Goal: Task Accomplishment & Management: Complete application form

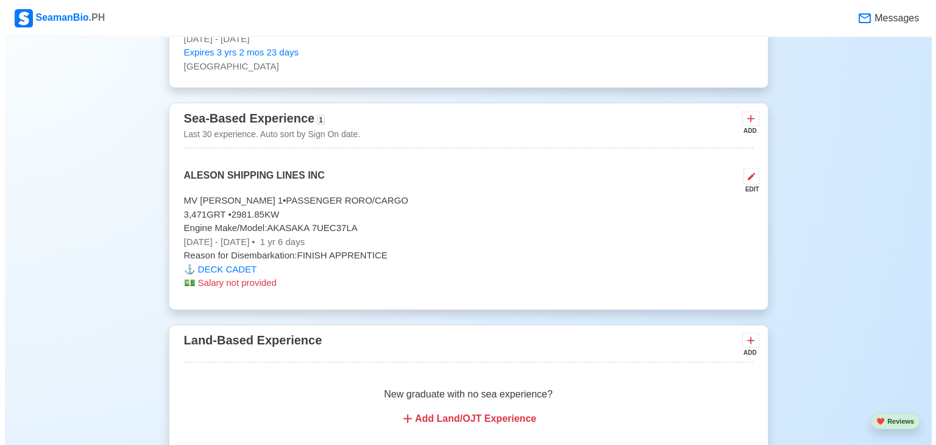
scroll to position [2669, 0]
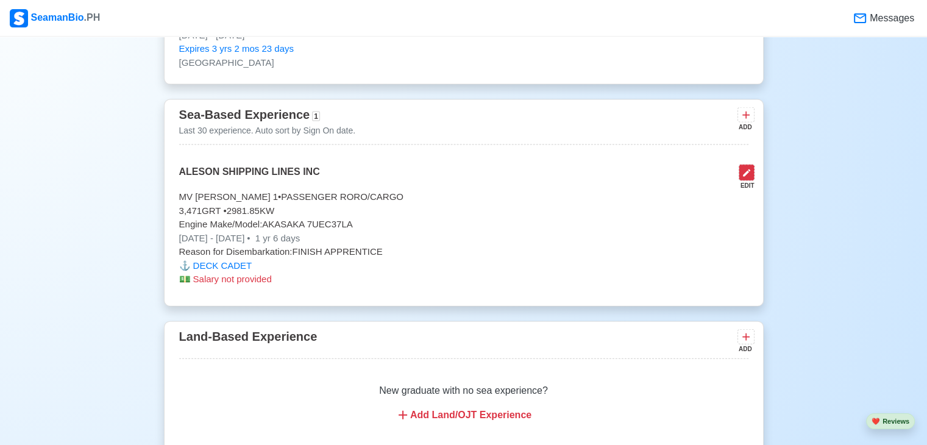
click at [746, 169] on icon at bounding box center [746, 172] width 7 height 7
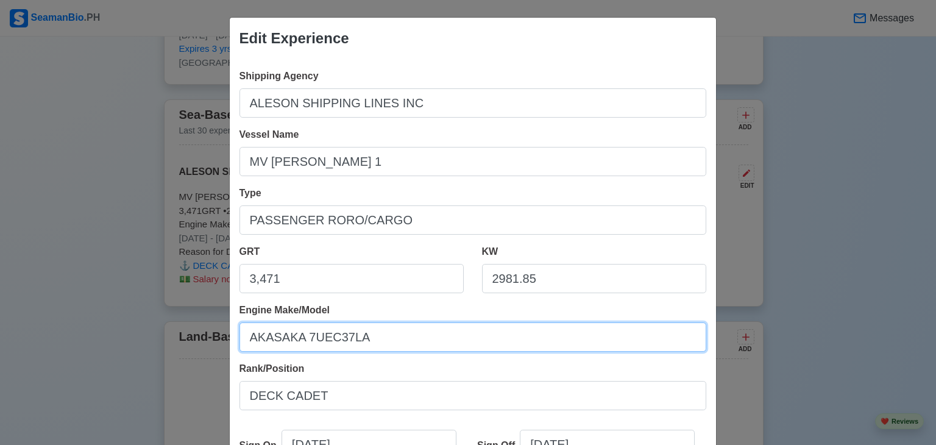
drag, startPoint x: 559, startPoint y: 344, endPoint x: 559, endPoint y: 425, distance: 80.4
click at [559, 425] on div "Shipping Agency ALESON SHIPPING LINES INC Vessel Name MV [PERSON_NAME] 1 Type P…" at bounding box center [473, 341] width 486 height 565
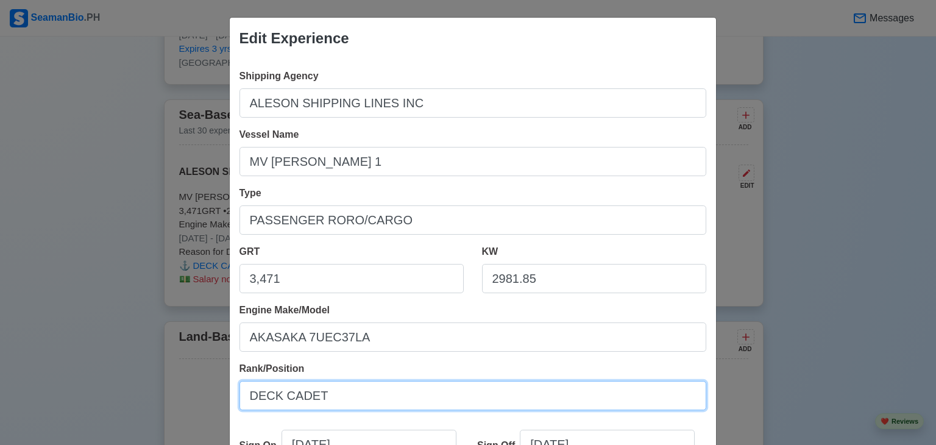
click at [375, 397] on input "DECK CADET" at bounding box center [472, 395] width 467 height 29
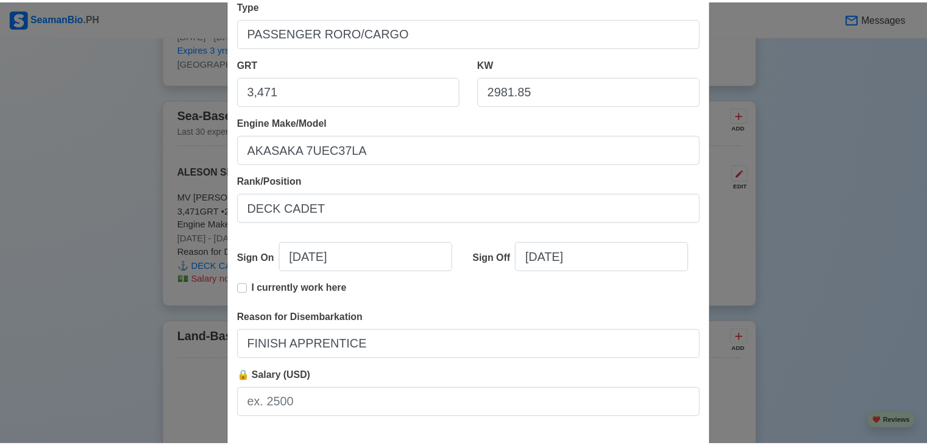
scroll to position [210, 0]
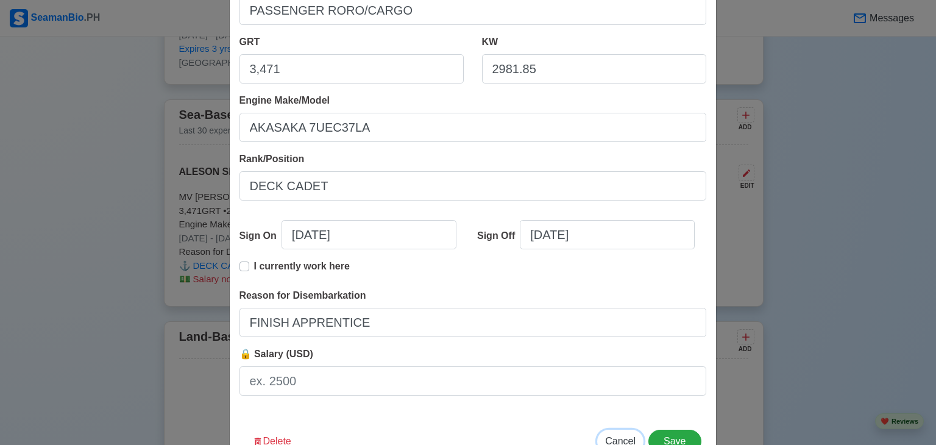
click at [624, 440] on span "Cancel" at bounding box center [620, 441] width 30 height 10
type input "[DATE]"
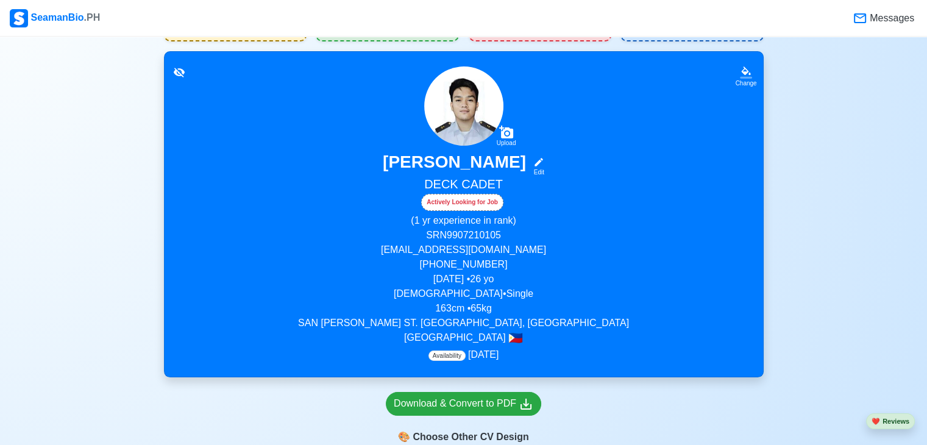
scroll to position [52, 0]
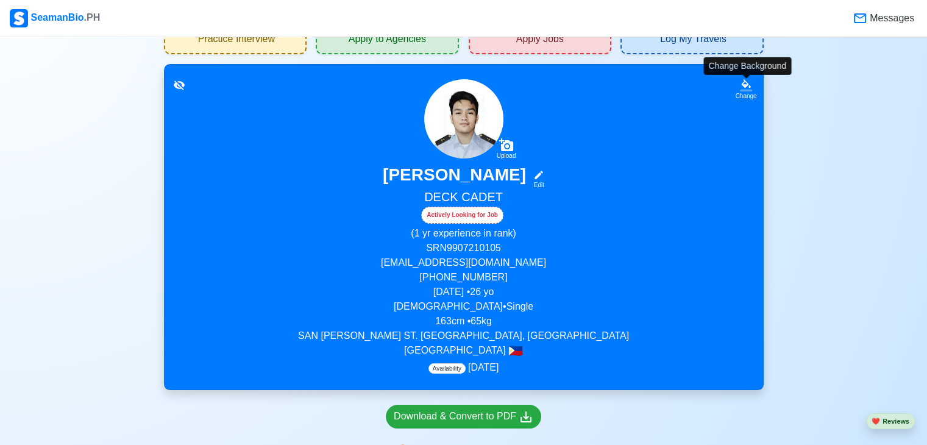
click at [743, 88] on icon at bounding box center [746, 85] width 12 height 12
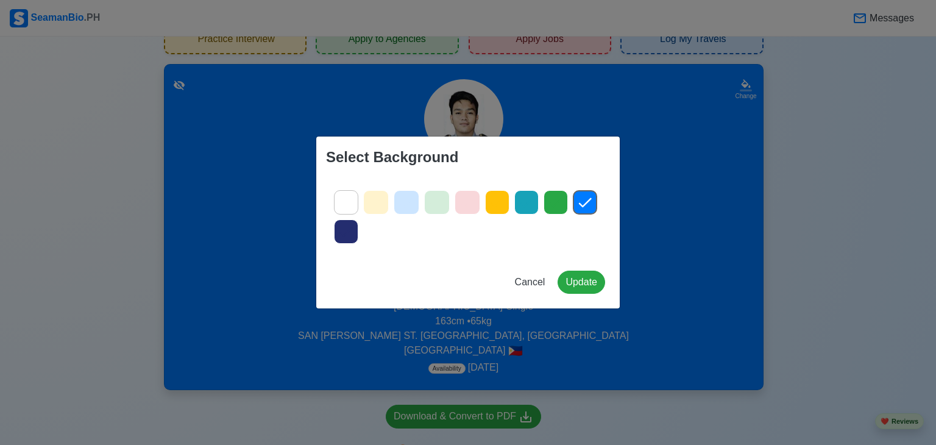
click at [405, 198] on icon at bounding box center [406, 202] width 18 height 18
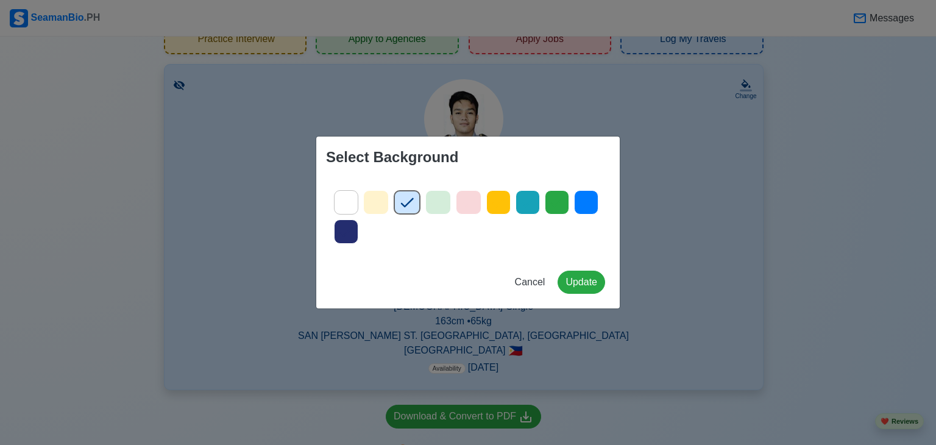
click at [794, 193] on div "Select Background Cancel Update" at bounding box center [468, 222] width 936 height 445
click at [580, 290] on button "Update" at bounding box center [582, 282] width 48 height 23
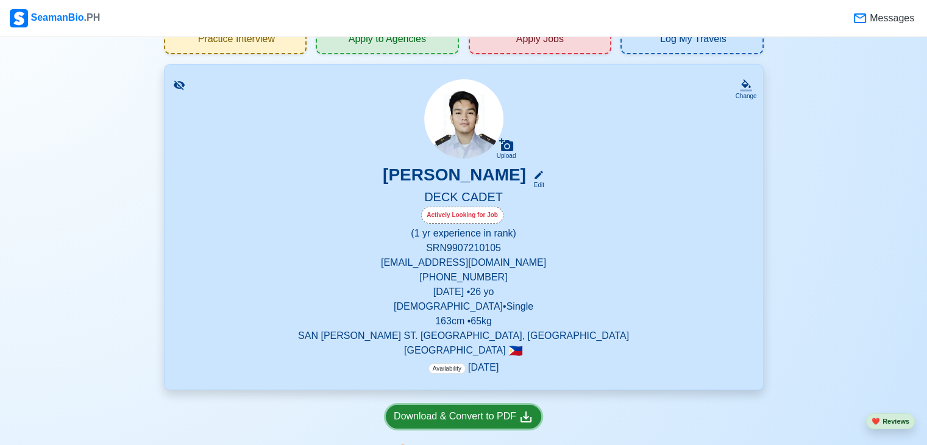
click at [484, 422] on div "Download & Convert to PDF" at bounding box center [464, 416] width 140 height 15
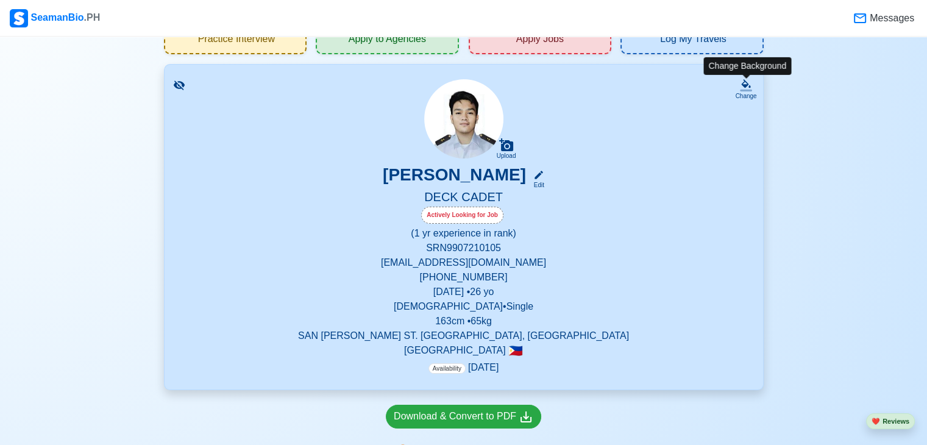
click at [747, 91] on div "Change" at bounding box center [745, 95] width 21 height 9
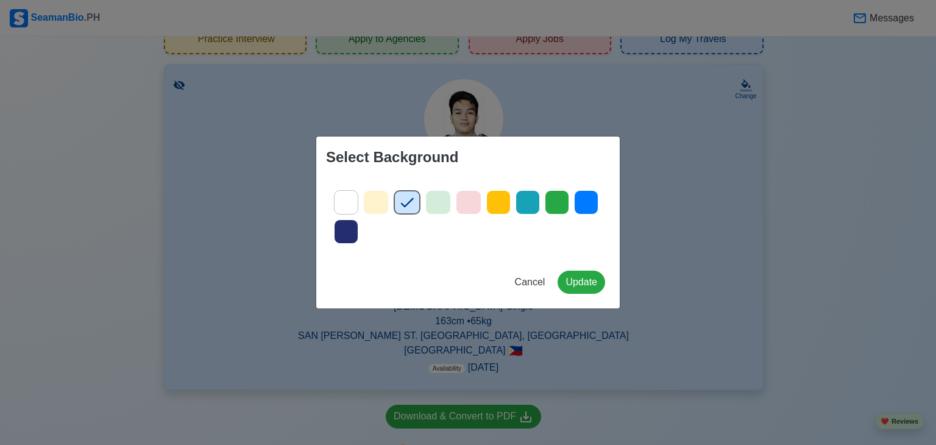
click at [370, 199] on icon at bounding box center [376, 202] width 18 height 18
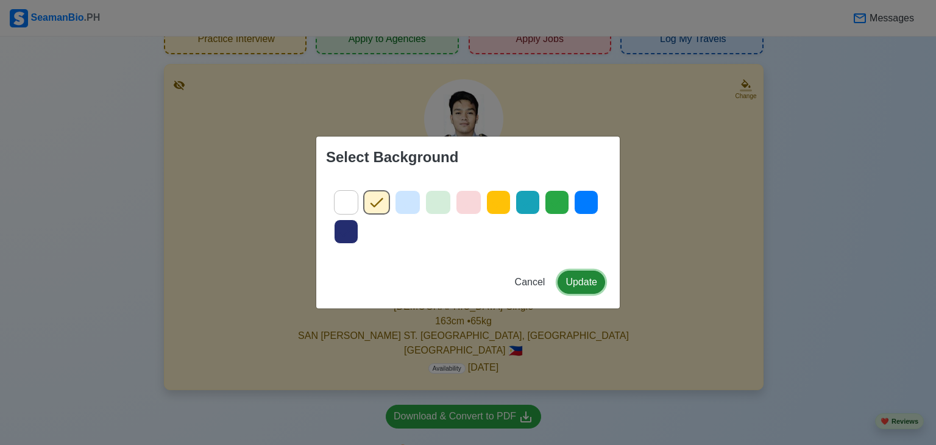
click at [587, 284] on button "Update" at bounding box center [582, 282] width 48 height 23
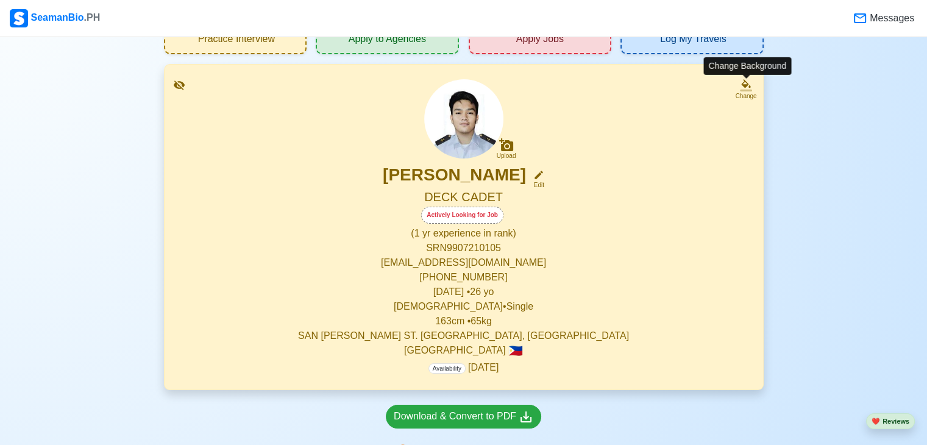
click at [736, 91] on div "Change" at bounding box center [745, 95] width 21 height 9
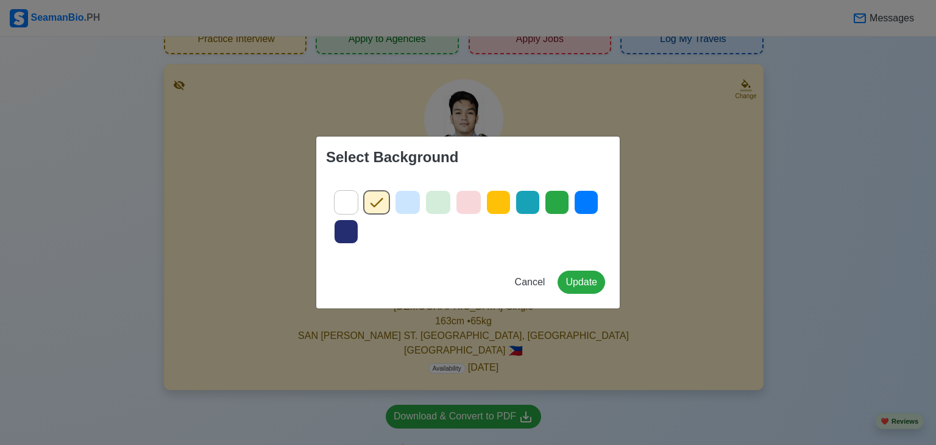
click at [436, 198] on icon at bounding box center [438, 202] width 18 height 18
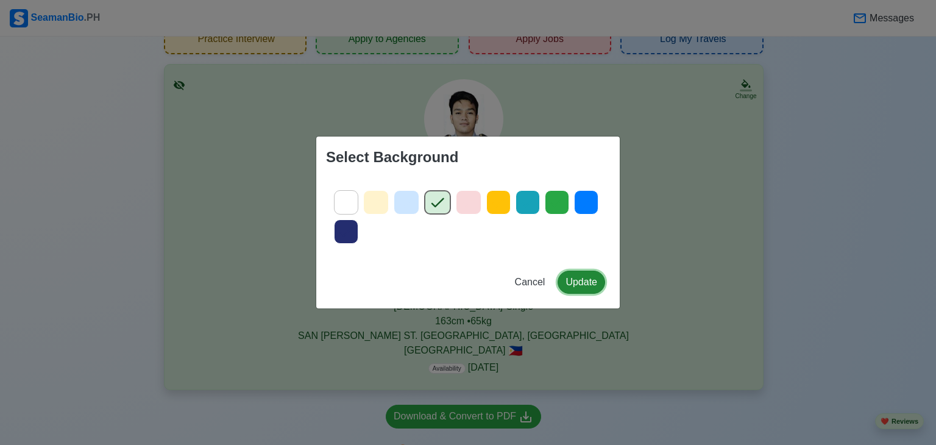
click at [565, 282] on button "Update" at bounding box center [582, 282] width 48 height 23
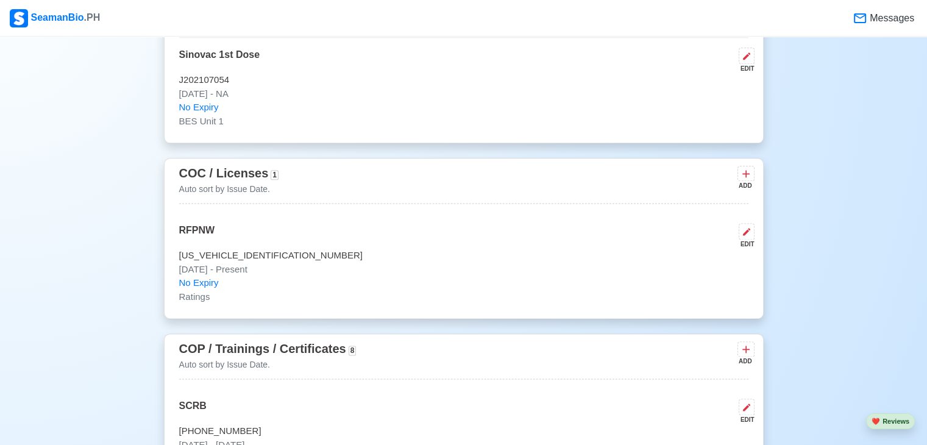
scroll to position [1552, 0]
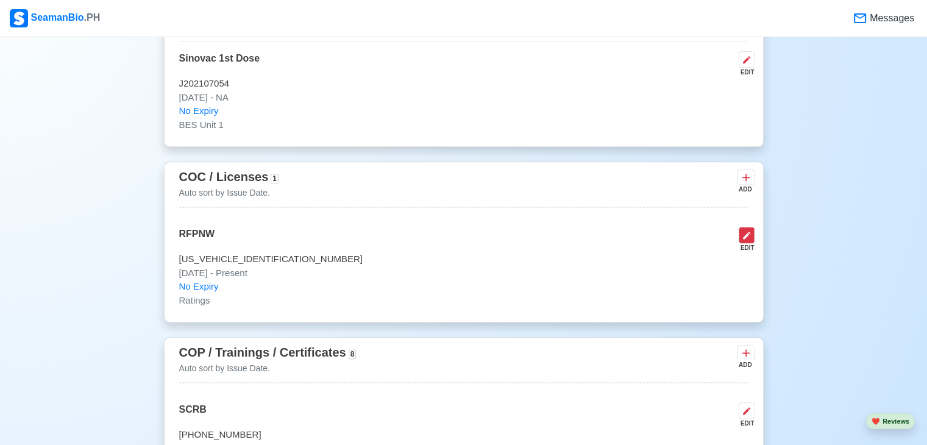
click at [747, 230] on icon at bounding box center [747, 235] width 10 height 10
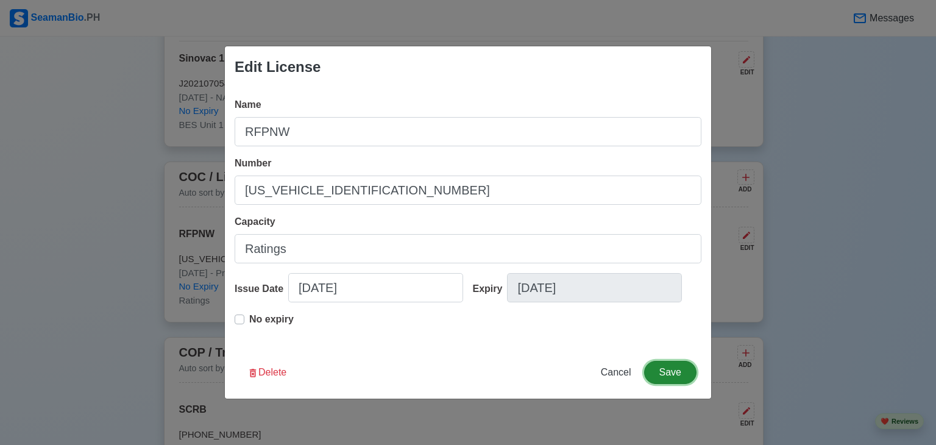
click at [675, 372] on button "Save" at bounding box center [670, 372] width 52 height 23
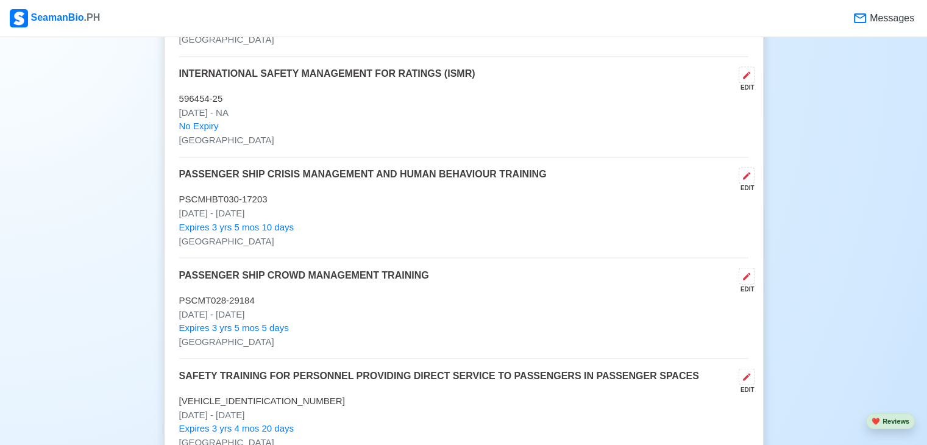
scroll to position [2097, 0]
